Goal: Task Accomplishment & Management: Manage account settings

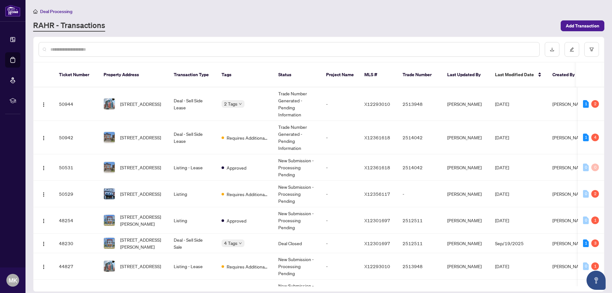
scroll to position [32, 0]
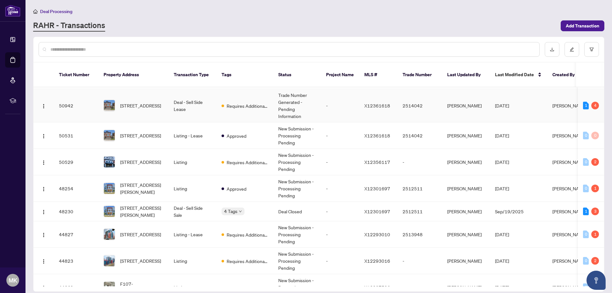
click at [136, 90] on td "[STREET_ADDRESS]" at bounding box center [133, 105] width 70 height 33
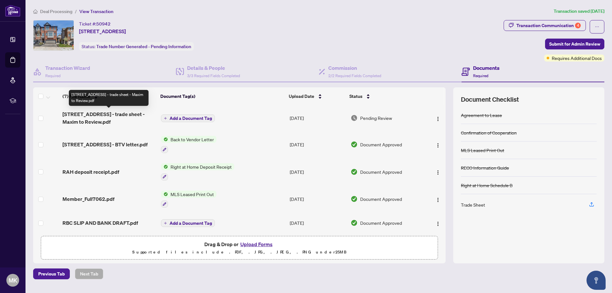
click at [117, 113] on span "11 Ridgemount St - trade sheet - Maxim to Review.pdf" at bounding box center [108, 117] width 93 height 15
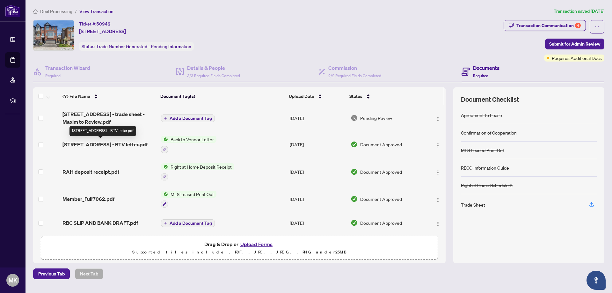
click at [99, 143] on span "11 Ridgemount St - BTV letter.pdf" at bounding box center [104, 145] width 85 height 8
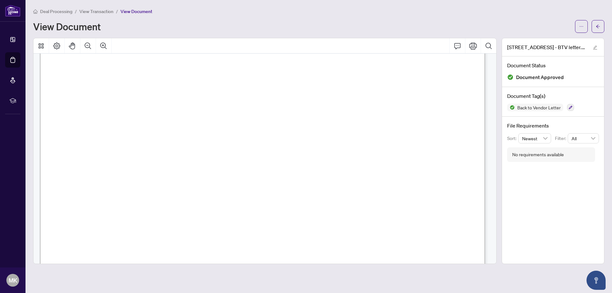
scroll to position [191, 0]
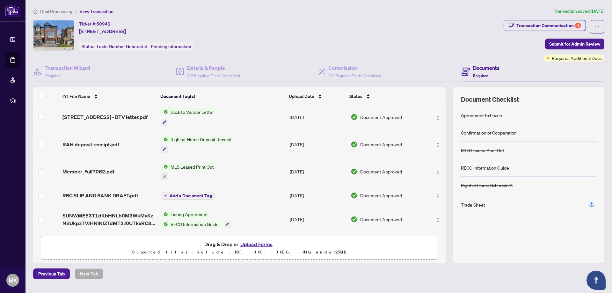
scroll to position [55, 0]
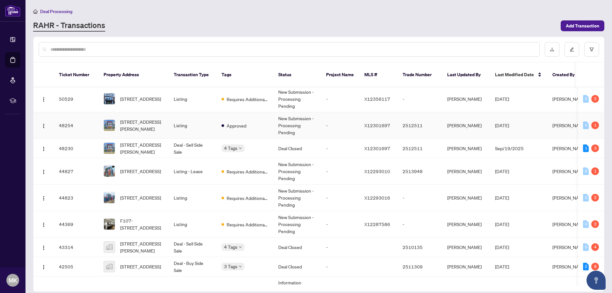
scroll to position [127, 0]
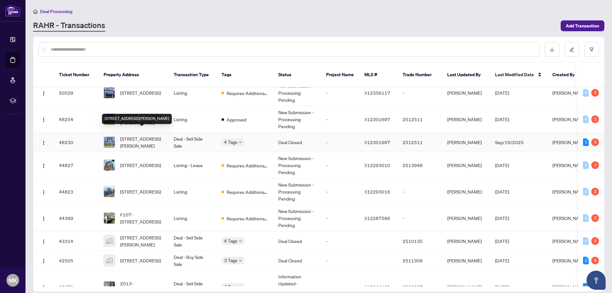
click at [135, 135] on span "[STREET_ADDRESS][PERSON_NAME]" at bounding box center [141, 142] width 43 height 14
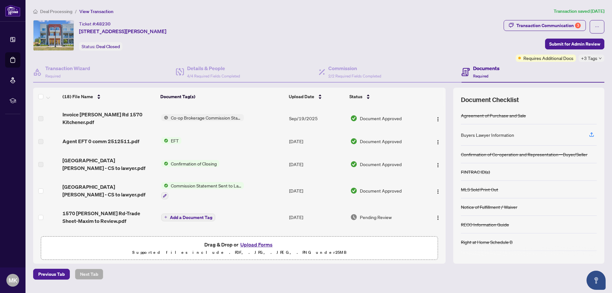
click at [172, 143] on td "EFT" at bounding box center [223, 141] width 128 height 20
click at [113, 140] on span "Agent EFT 0 comm 2512511.pdf" at bounding box center [100, 141] width 77 height 8
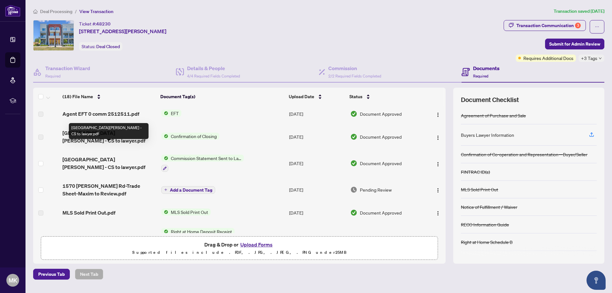
scroll to position [64, 0]
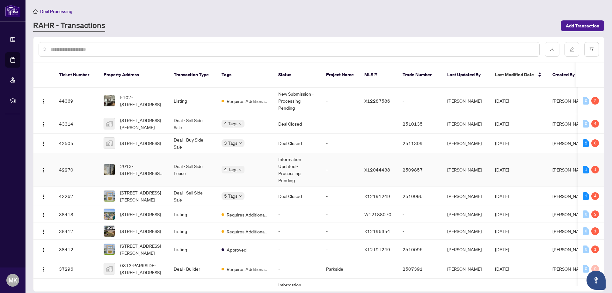
scroll to position [255, 0]
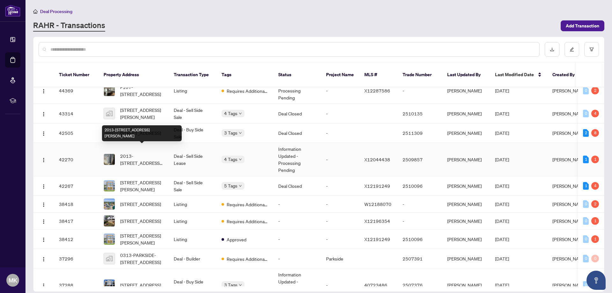
click at [142, 154] on span "2013-[STREET_ADDRESS][PERSON_NAME]" at bounding box center [141, 159] width 43 height 14
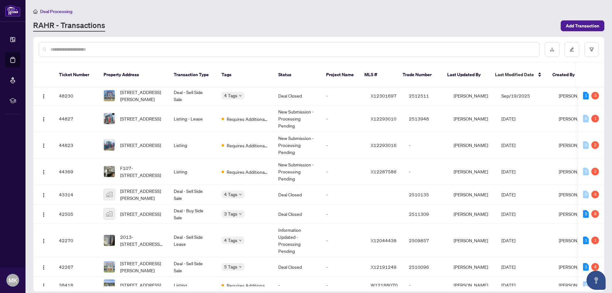
scroll to position [170, 0]
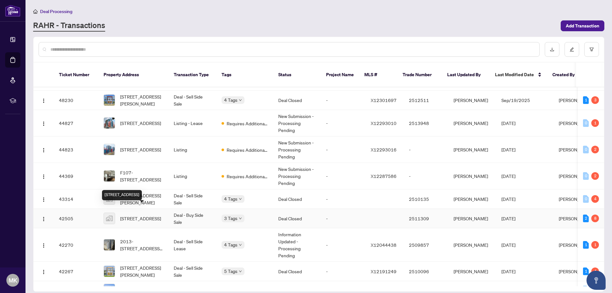
click at [134, 215] on span "[STREET_ADDRESS]" at bounding box center [140, 218] width 41 height 7
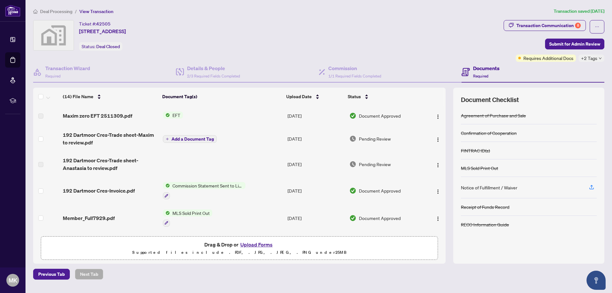
click at [81, 114] on span "Maxim zero EFT 2511309.pdf" at bounding box center [97, 116] width 69 height 8
click at [98, 138] on span "192 Dartmoor Cres-Trade sheet-Maxim to review.pdf" at bounding box center [110, 138] width 95 height 15
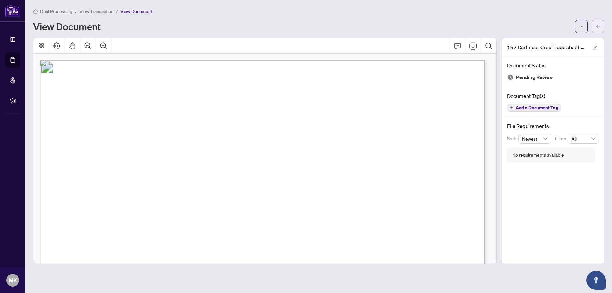
click at [597, 22] on span "button" at bounding box center [598, 26] width 4 height 10
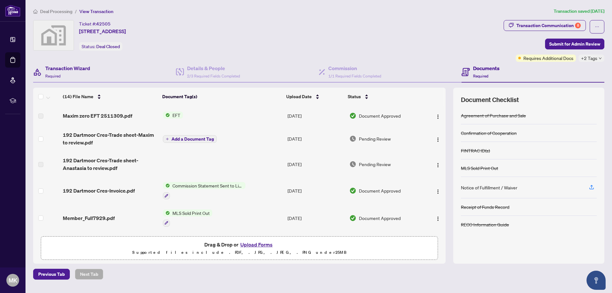
click at [65, 79] on div "Transaction Wizard Required" at bounding box center [104, 72] width 143 height 21
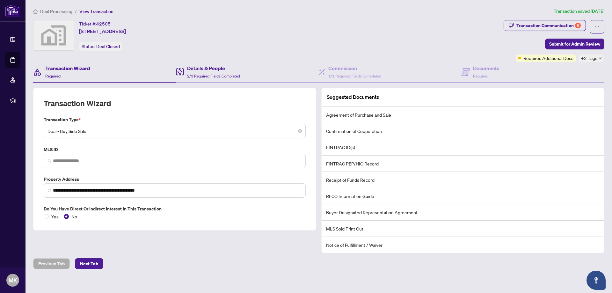
click at [241, 69] on div "Details & People 2/3 Required Fields Completed" at bounding box center [247, 72] width 143 height 21
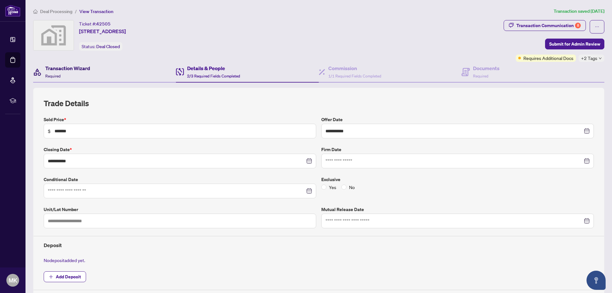
click at [70, 69] on h4 "Transaction Wizard" at bounding box center [67, 68] width 45 height 8
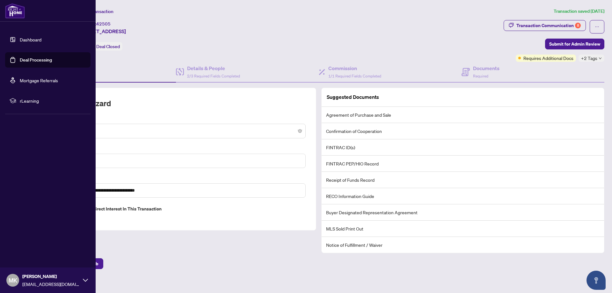
click at [20, 40] on link "Dashboard" at bounding box center [31, 40] width 22 height 6
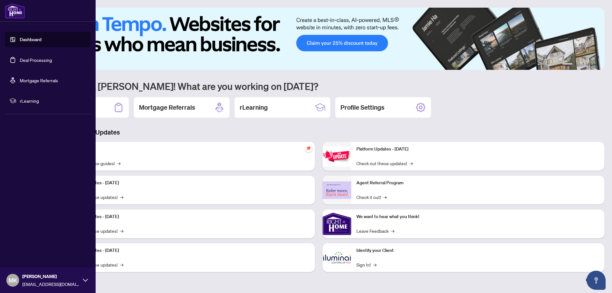
click at [31, 61] on link "Deal Processing" at bounding box center [36, 60] width 32 height 6
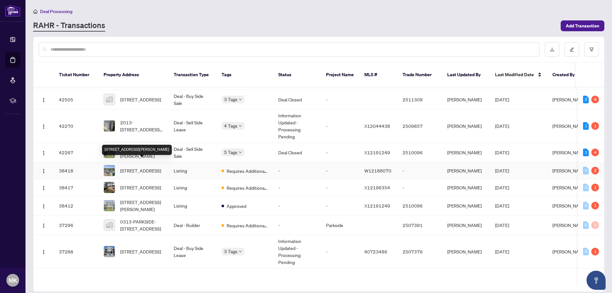
scroll to position [297, 0]
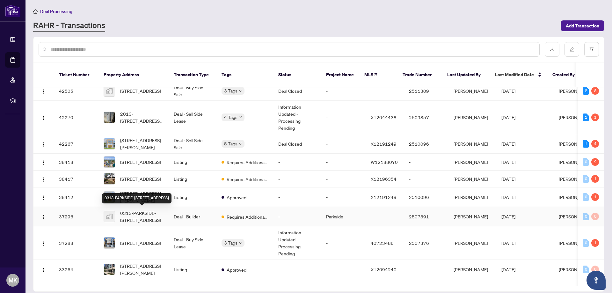
click at [143, 215] on span "0313-PARKSIDE-[STREET_ADDRESS]" at bounding box center [141, 216] width 43 height 14
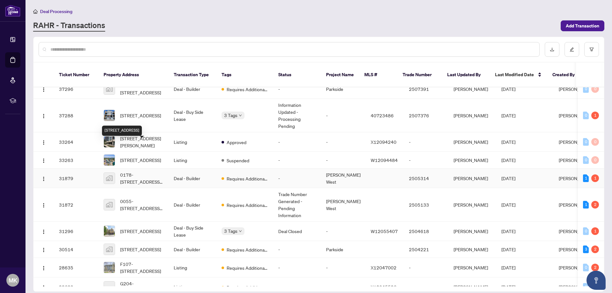
scroll to position [456, 0]
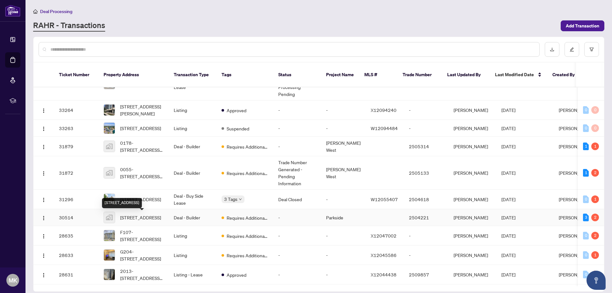
click at [144, 216] on span "[STREET_ADDRESS]" at bounding box center [140, 217] width 41 height 7
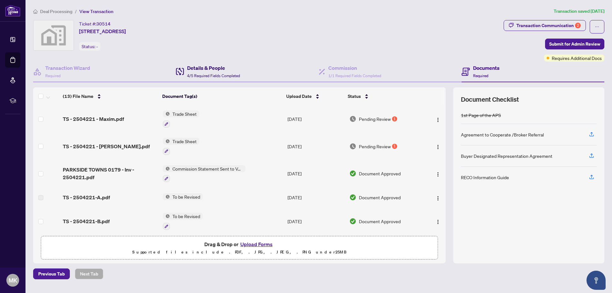
click at [215, 73] on span "4/5 Required Fields Completed" at bounding box center [213, 75] width 53 height 5
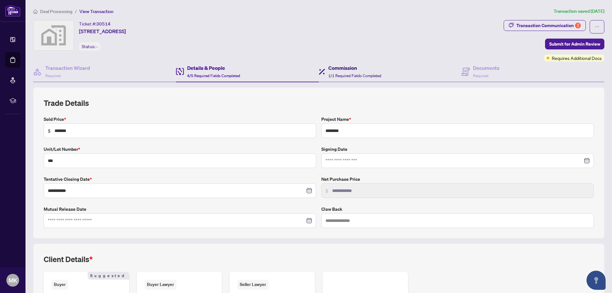
click at [339, 67] on h4 "Commission" at bounding box center [354, 68] width 53 height 8
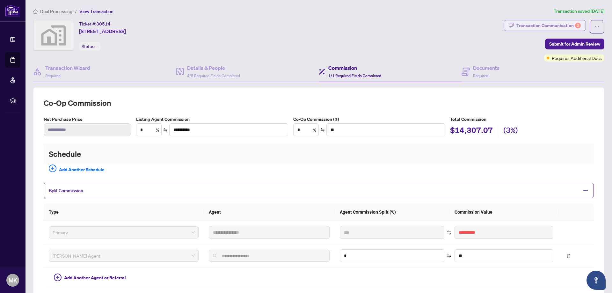
click at [575, 23] on div "2" at bounding box center [578, 26] width 6 height 6
type textarea "**********"
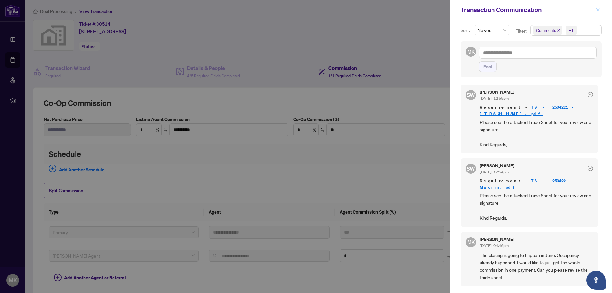
click at [598, 10] on icon "close" at bounding box center [597, 10] width 4 height 4
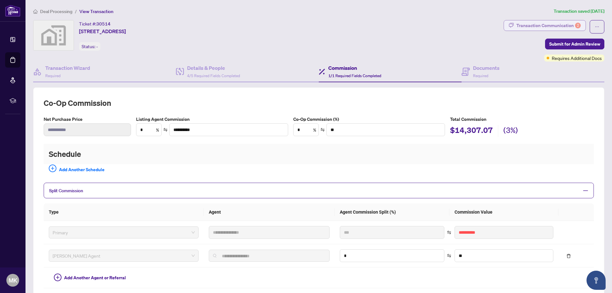
click at [542, 29] on div "Transaction Communication 2" at bounding box center [548, 25] width 64 height 10
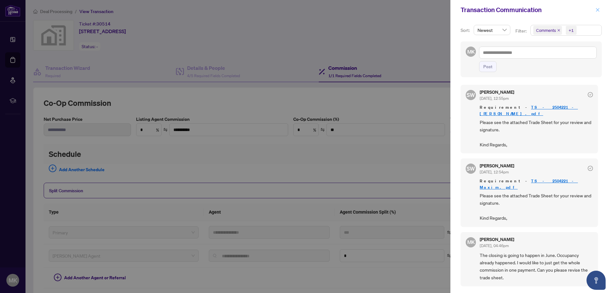
click at [598, 11] on icon "close" at bounding box center [597, 10] width 4 height 4
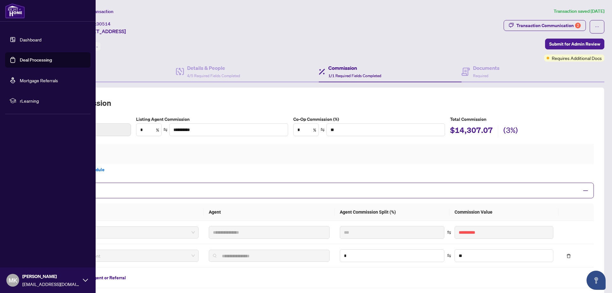
click at [20, 40] on link "Dashboard" at bounding box center [31, 40] width 22 height 6
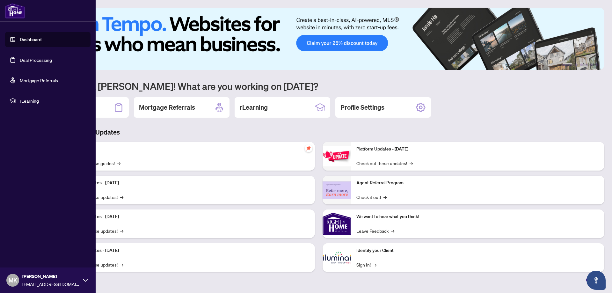
click at [20, 63] on link "Deal Processing" at bounding box center [36, 60] width 32 height 6
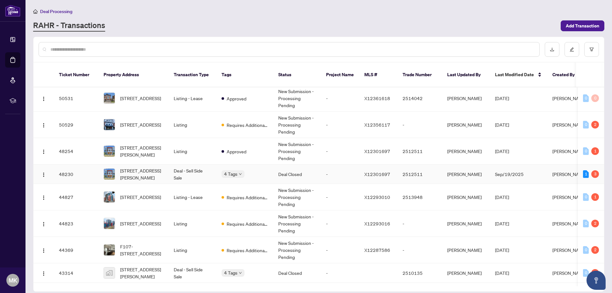
scroll to position [191, 0]
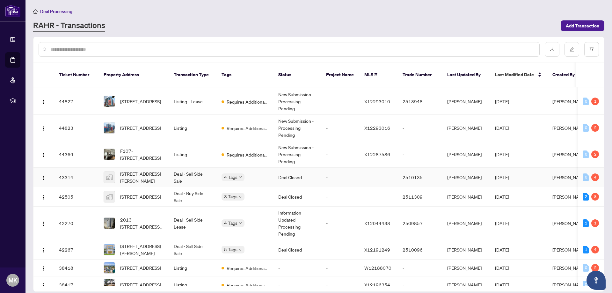
click at [136, 168] on td "[STREET_ADDRESS][PERSON_NAME]" at bounding box center [133, 177] width 70 height 19
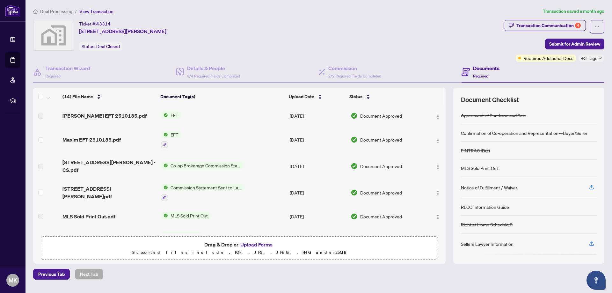
click at [111, 112] on span "Anastasia EFT 2510135.pdf" at bounding box center [104, 116] width 84 height 8
click at [166, 134] on img at bounding box center [164, 134] width 7 height 7
click at [60, 140] on td "Maxim EFT 2510135.pdf" at bounding box center [109, 139] width 98 height 27
click at [108, 141] on span "Maxim EFT 2510135.pdf" at bounding box center [91, 140] width 58 height 8
click at [111, 115] on span "Anastasia EFT 2510135.pdf" at bounding box center [104, 116] width 84 height 8
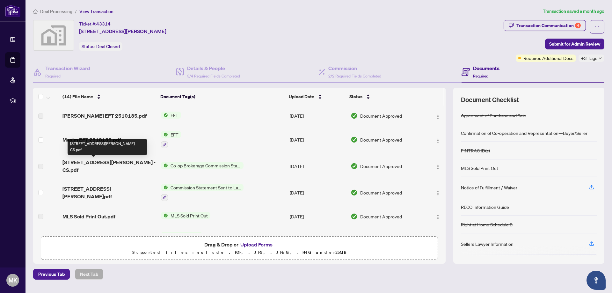
click at [104, 166] on span "36 Regina St N 402 - CS.pdf" at bounding box center [108, 165] width 93 height 15
click at [207, 163] on span "Co-op Brokerage Commission Statement" at bounding box center [206, 165] width 76 height 7
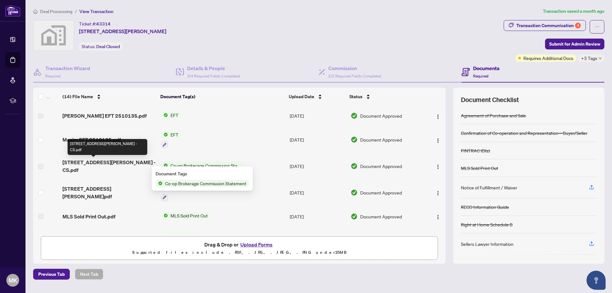
click at [104, 161] on span "36 Regina St N 402 - CS.pdf" at bounding box center [108, 165] width 93 height 15
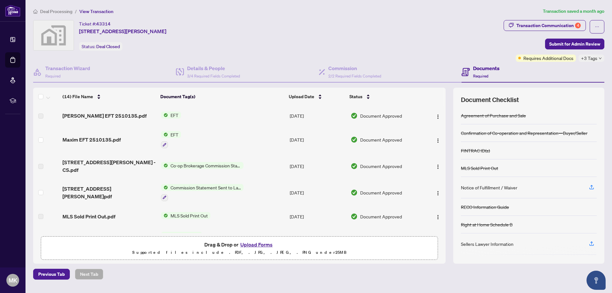
click at [175, 162] on span "Co-op Brokerage Commission Statement" at bounding box center [206, 165] width 76 height 7
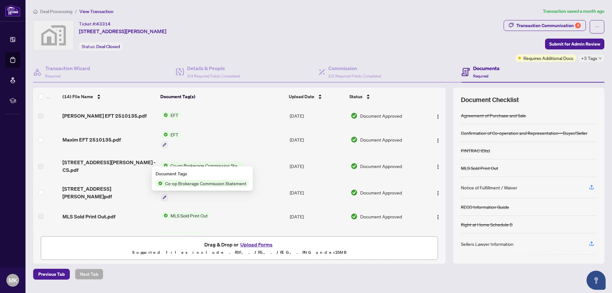
click at [192, 180] on div "Document Tags Co-op Brokerage Commission Statement" at bounding box center [202, 178] width 93 height 17
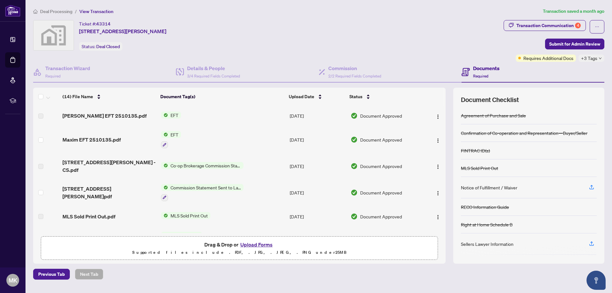
click at [193, 193] on div at bounding box center [202, 197] width 83 height 8
click at [197, 184] on span "Commission Statement Sent to Lawyer" at bounding box center [206, 187] width 76 height 7
click at [117, 187] on span "36 Regina Street North 402 Waterloo ON N2J 3A2 - 2510135.pdf" at bounding box center [108, 192] width 93 height 15
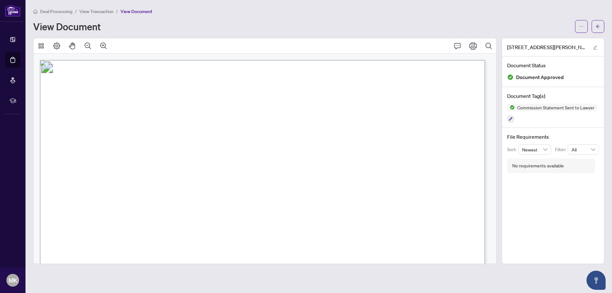
scroll to position [159, 0]
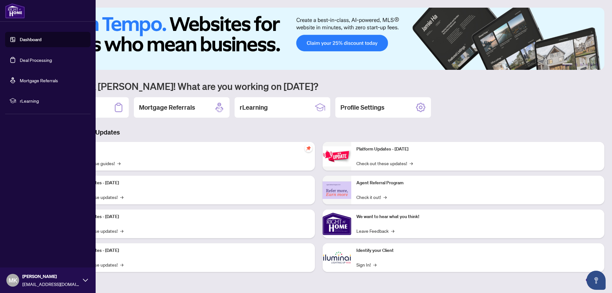
click at [20, 42] on link "Dashboard" at bounding box center [31, 40] width 22 height 6
click at [21, 58] on link "Deal Processing" at bounding box center [36, 60] width 32 height 6
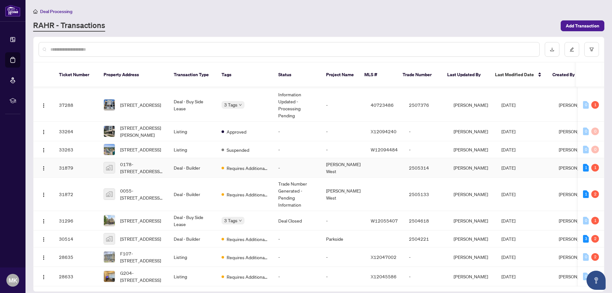
scroll to position [446, 0]
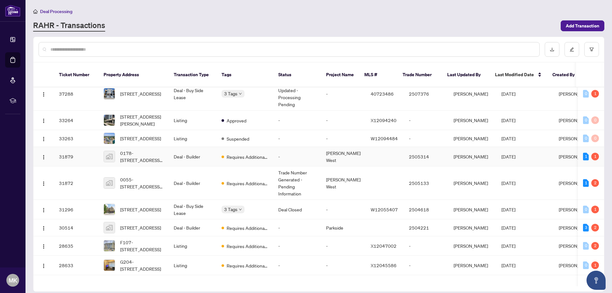
click at [145, 155] on span "0178-[STREET_ADDRESS][PERSON_NAME]" at bounding box center [141, 156] width 43 height 14
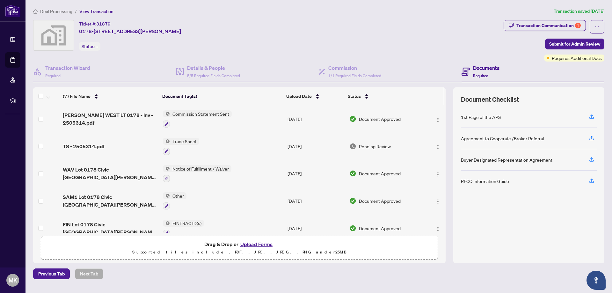
click at [85, 149] on td "TS - 2505314.pdf" at bounding box center [110, 146] width 100 height 27
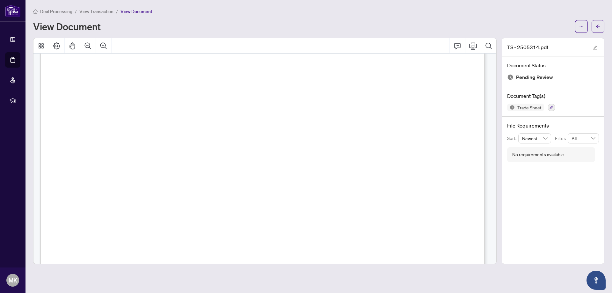
scroll to position [64, 0]
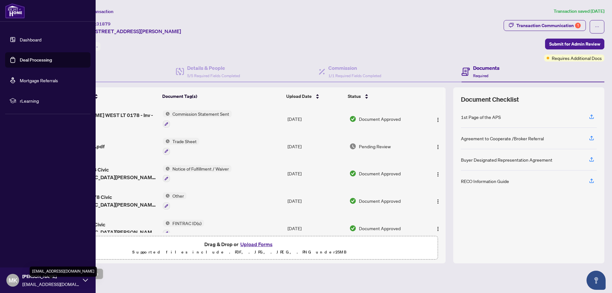
click at [79, 281] on span "[EMAIL_ADDRESS][DOMAIN_NAME]" at bounding box center [50, 283] width 57 height 7
click at [33, 244] on button "Logout" at bounding box center [47, 242] width 85 height 11
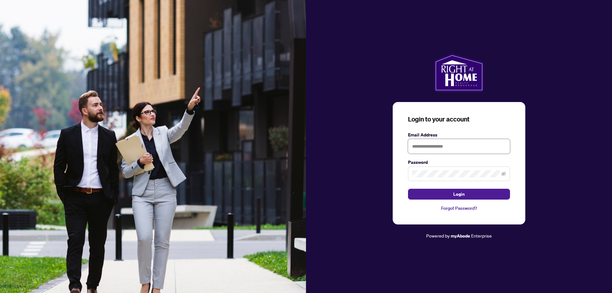
click at [431, 143] on input "text" at bounding box center [459, 146] width 102 height 15
